Goal: Task Accomplishment & Management: Manage account settings

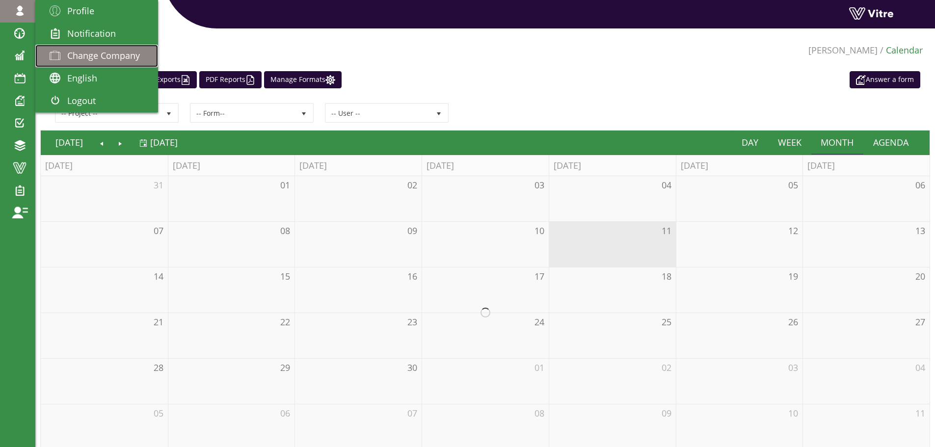
click at [67, 49] on link "Change Company" at bounding box center [96, 56] width 123 height 23
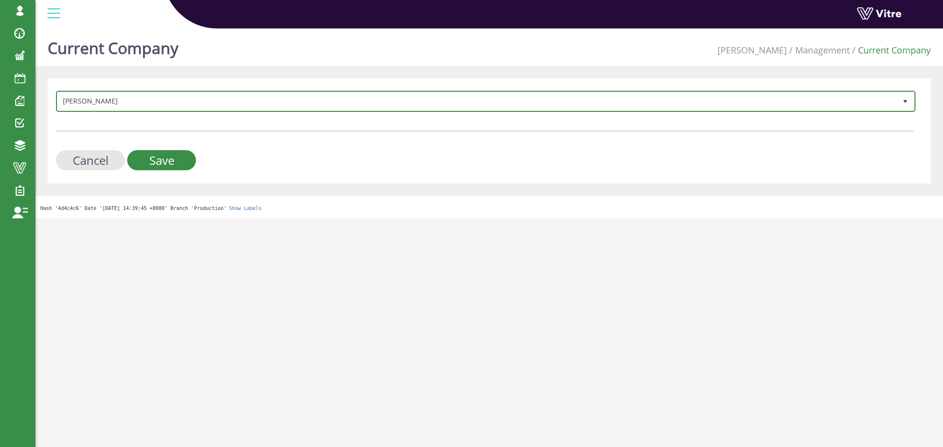
click at [219, 111] on span "Adama 379" at bounding box center [485, 101] width 859 height 21
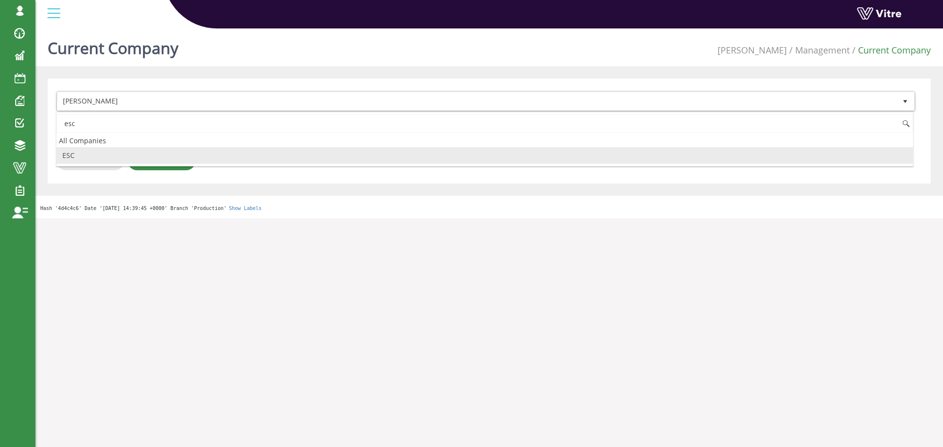
click at [162, 149] on li "ESC" at bounding box center [484, 155] width 856 height 17
type input "esc"
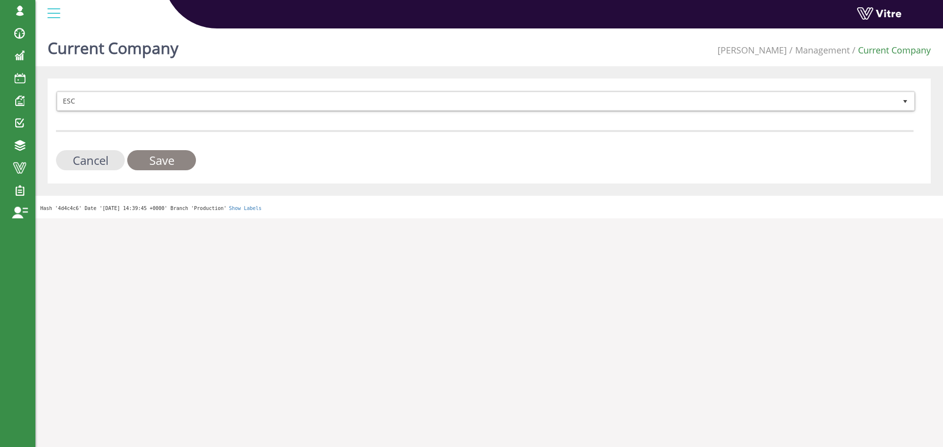
click at [162, 161] on input "Save" at bounding box center [161, 160] width 69 height 20
